Goal: Task Accomplishment & Management: Complete application form

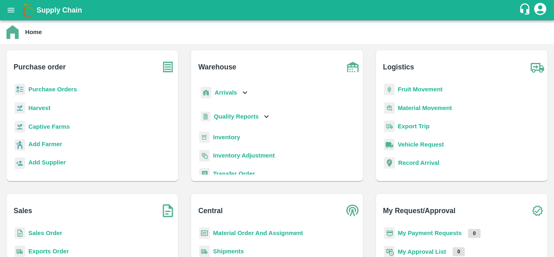
scroll to position [4, 0]
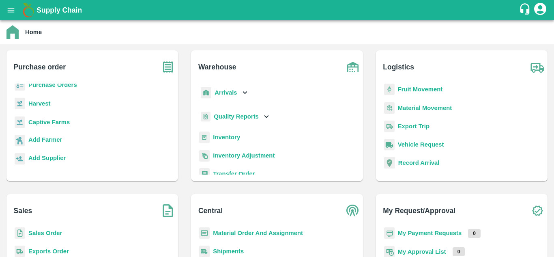
click at [43, 232] on b "Sales Order" at bounding box center [45, 233] width 34 height 6
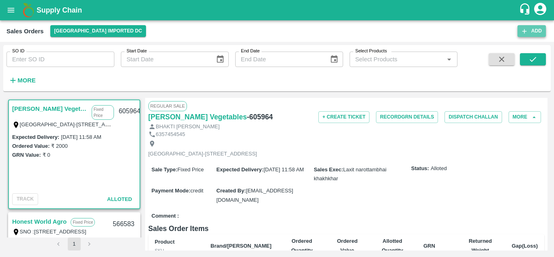
click at [528, 31] on icon "button" at bounding box center [524, 31] width 7 height 7
click at [537, 30] on button "Add" at bounding box center [532, 31] width 28 height 12
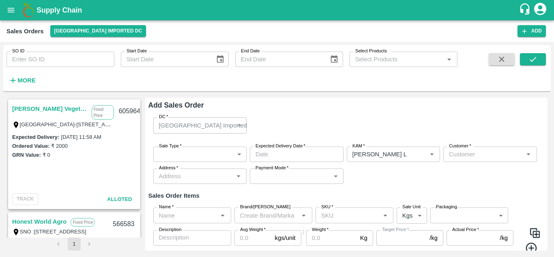
type input "[PERSON_NAME] L"
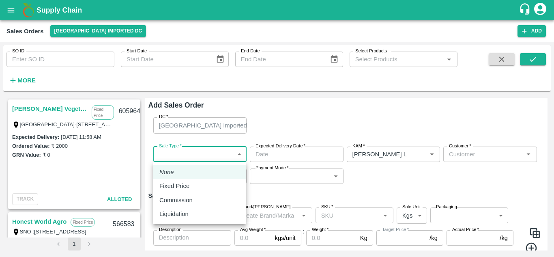
click at [229, 154] on body "Supply Chain Sales Orders [GEOGRAPHIC_DATA] Imported DC Add SO ID SO ID Start D…" at bounding box center [277, 128] width 554 height 257
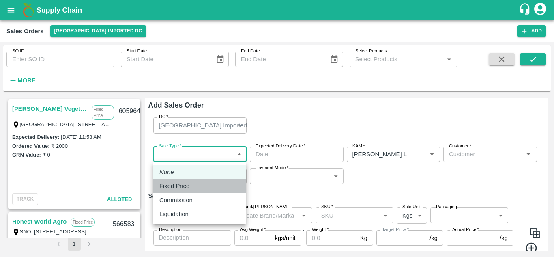
click at [174, 184] on p "Fixed Price" at bounding box center [174, 185] width 30 height 9
type input "1"
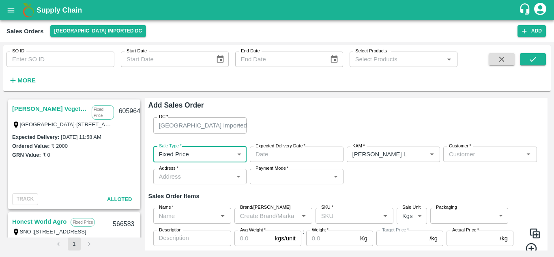
type input "DD/MM/YYYY hh:mm aa"
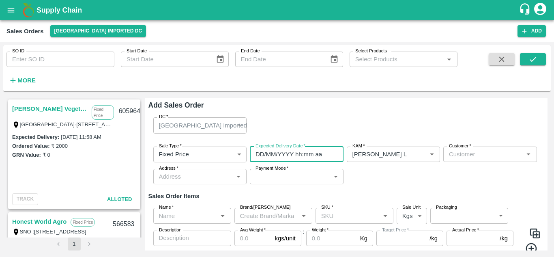
click at [285, 150] on input "DD/MM/YYYY hh:mm aa" at bounding box center [294, 154] width 88 height 15
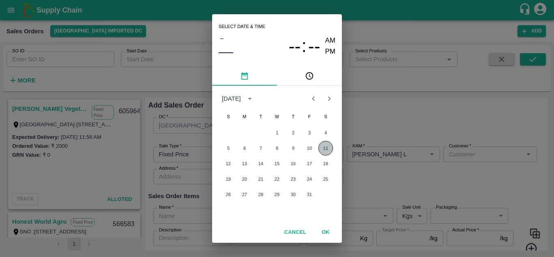
click at [330, 151] on button "11" at bounding box center [326, 148] width 15 height 15
type input "[DATE] 12:00 AM"
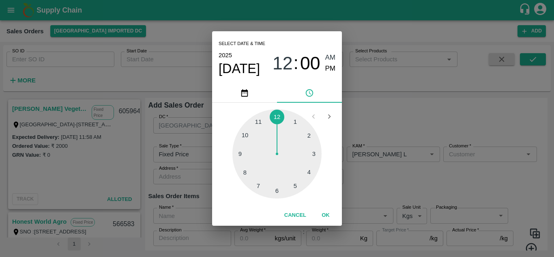
click at [476, 153] on div "Select date & time [DATE] 12 : 00 AM PM 1 2 3 4 5 6 7 8 9 10 11 12 Cancel OK" at bounding box center [277, 128] width 554 height 257
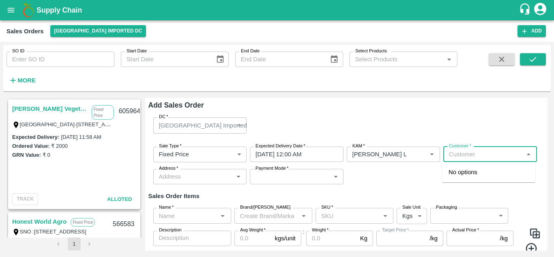
click at [476, 153] on input "Customer   *" at bounding box center [483, 154] width 75 height 11
type input "8"
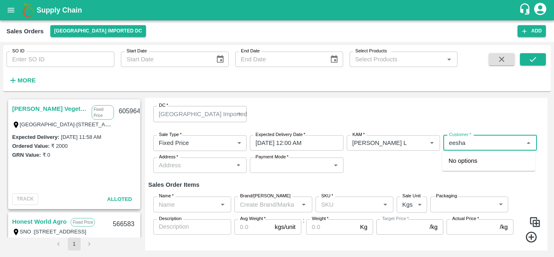
type input "eesha"
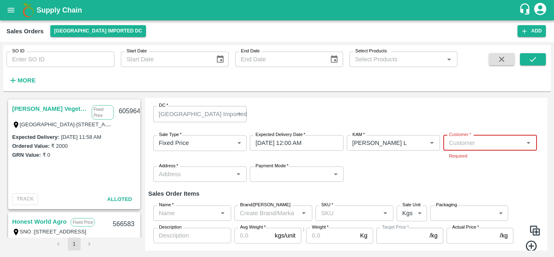
click at [463, 134] on label "Customer   *" at bounding box center [460, 134] width 22 height 6
click at [463, 138] on input "Customer   *" at bounding box center [483, 143] width 75 height 11
click at [463, 143] on input "Customer   *" at bounding box center [483, 143] width 75 height 11
type input "u"
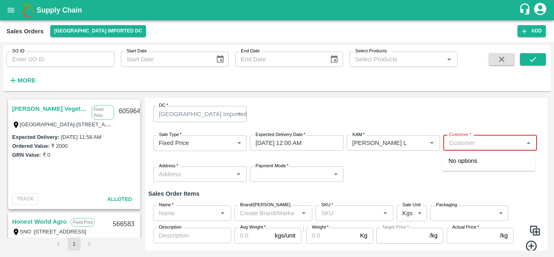
type input "n"
type input "m"
type input "s"
